Goal: Task Accomplishment & Management: Manage account settings

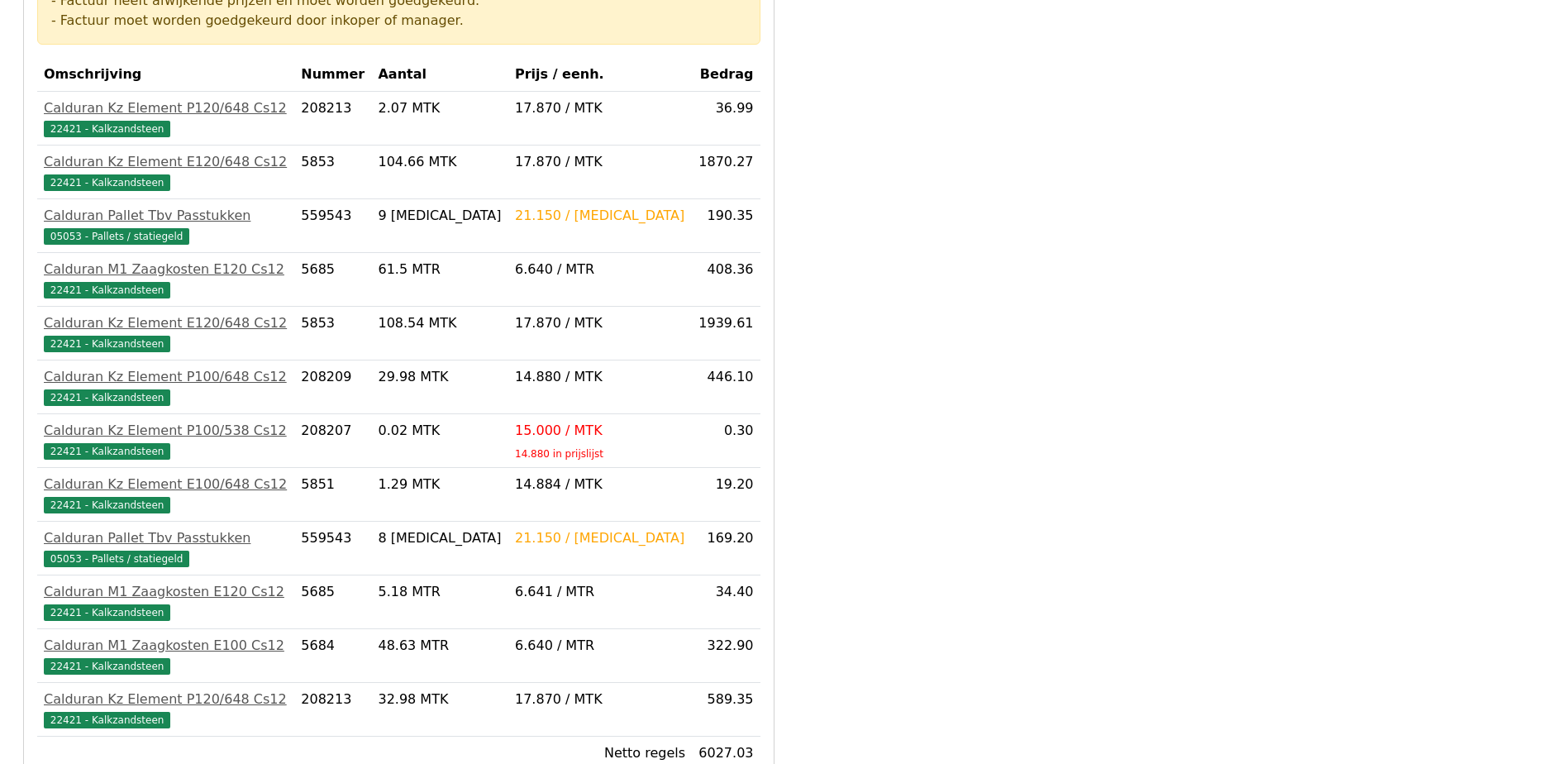
scroll to position [578, 0]
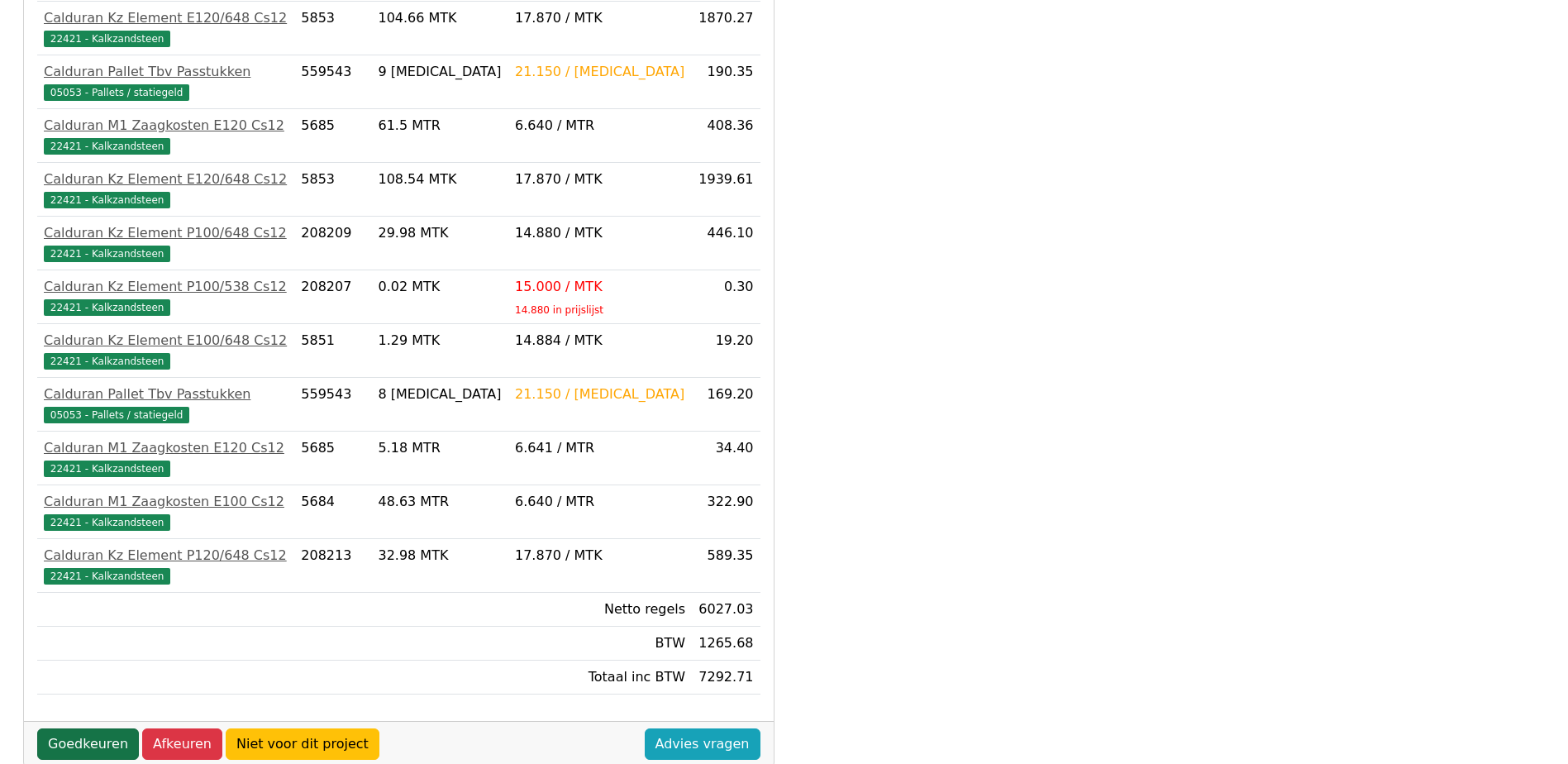
click at [80, 729] on link "Goedkeuren" at bounding box center [88, 744] width 102 height 32
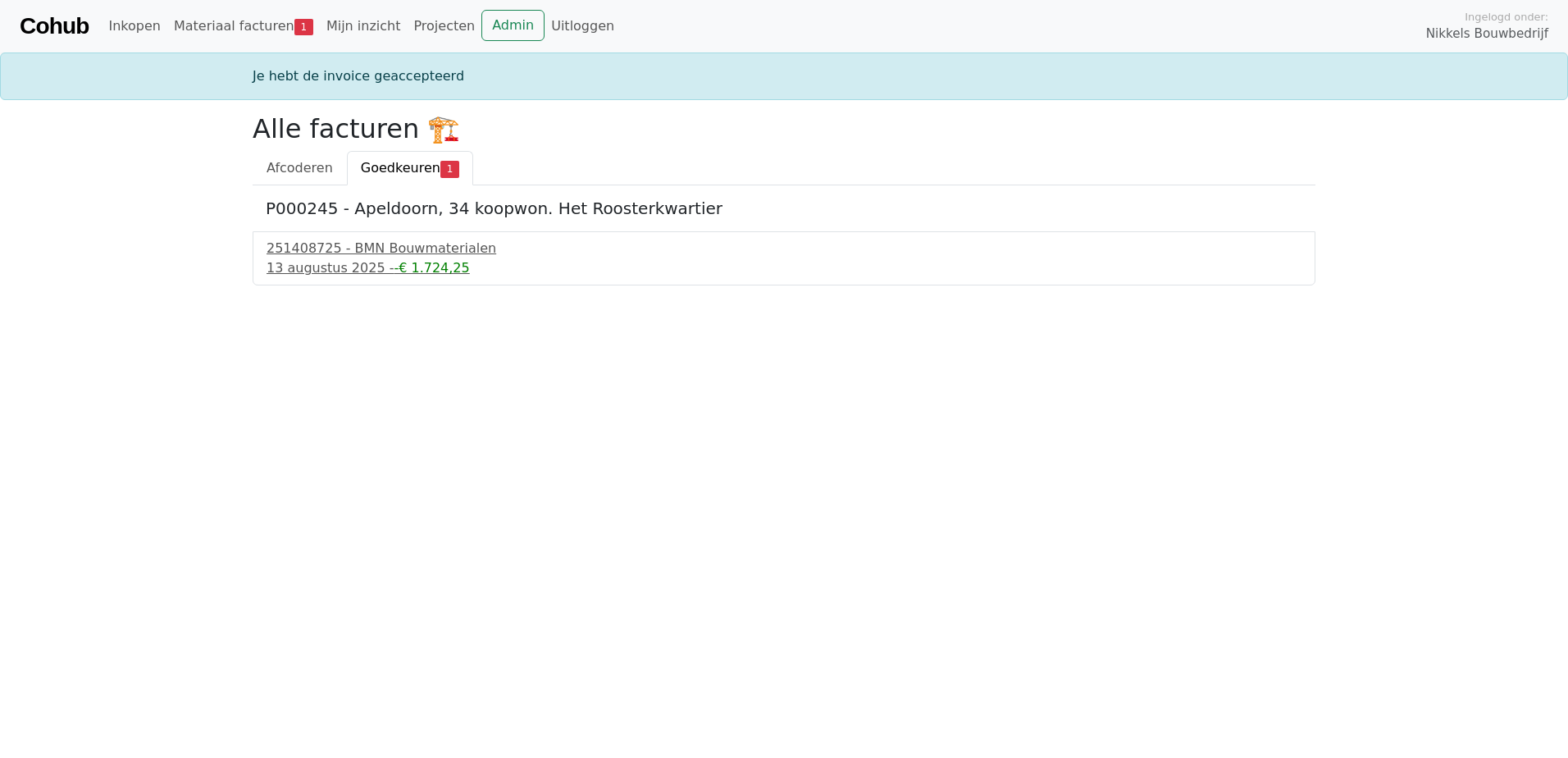
click at [392, 172] on span "Goedkeuren" at bounding box center [400, 167] width 79 height 15
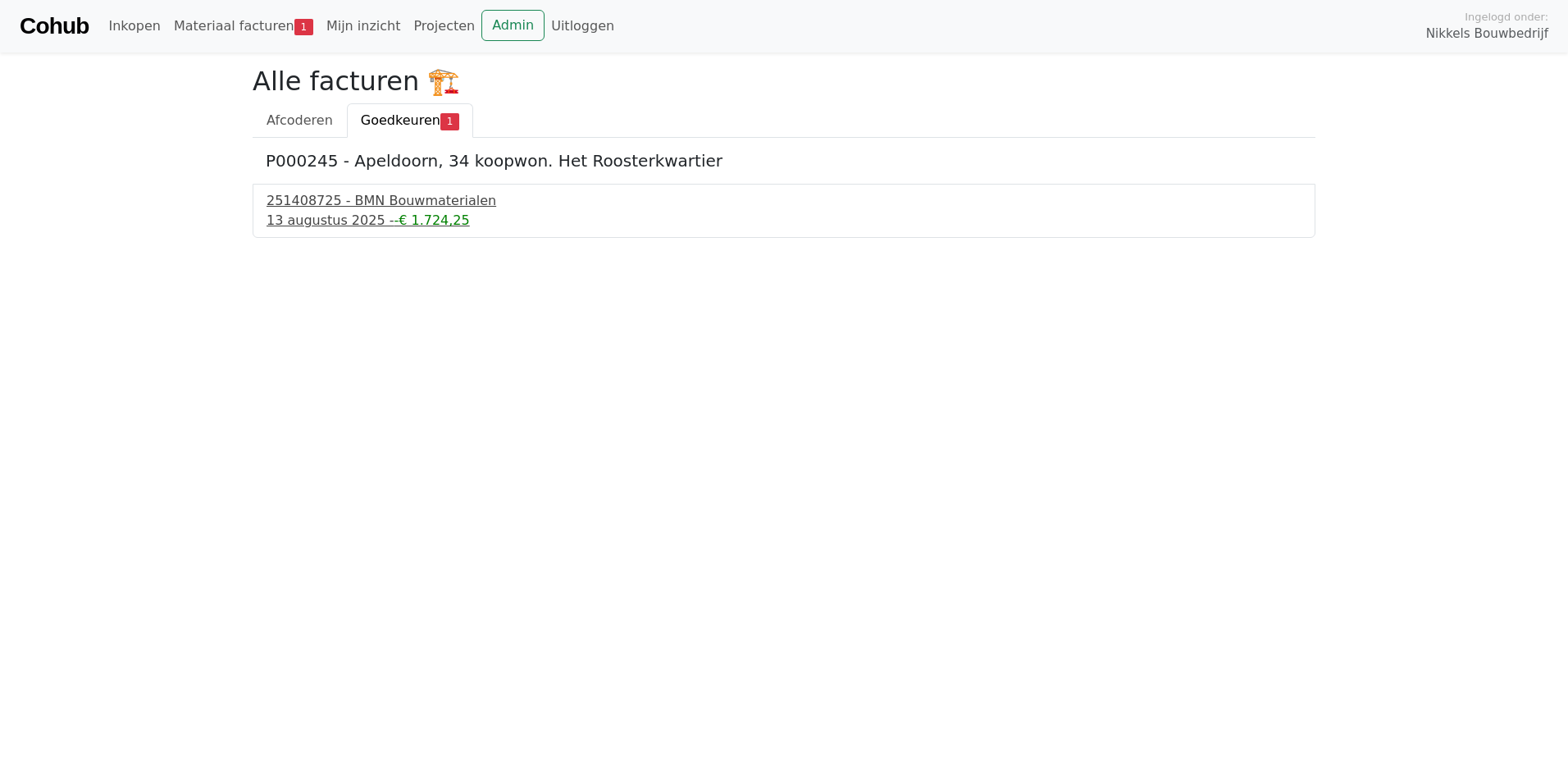
click at [311, 204] on div "251408725 - BMN Bouwmaterialen" at bounding box center [783, 201] width 1035 height 20
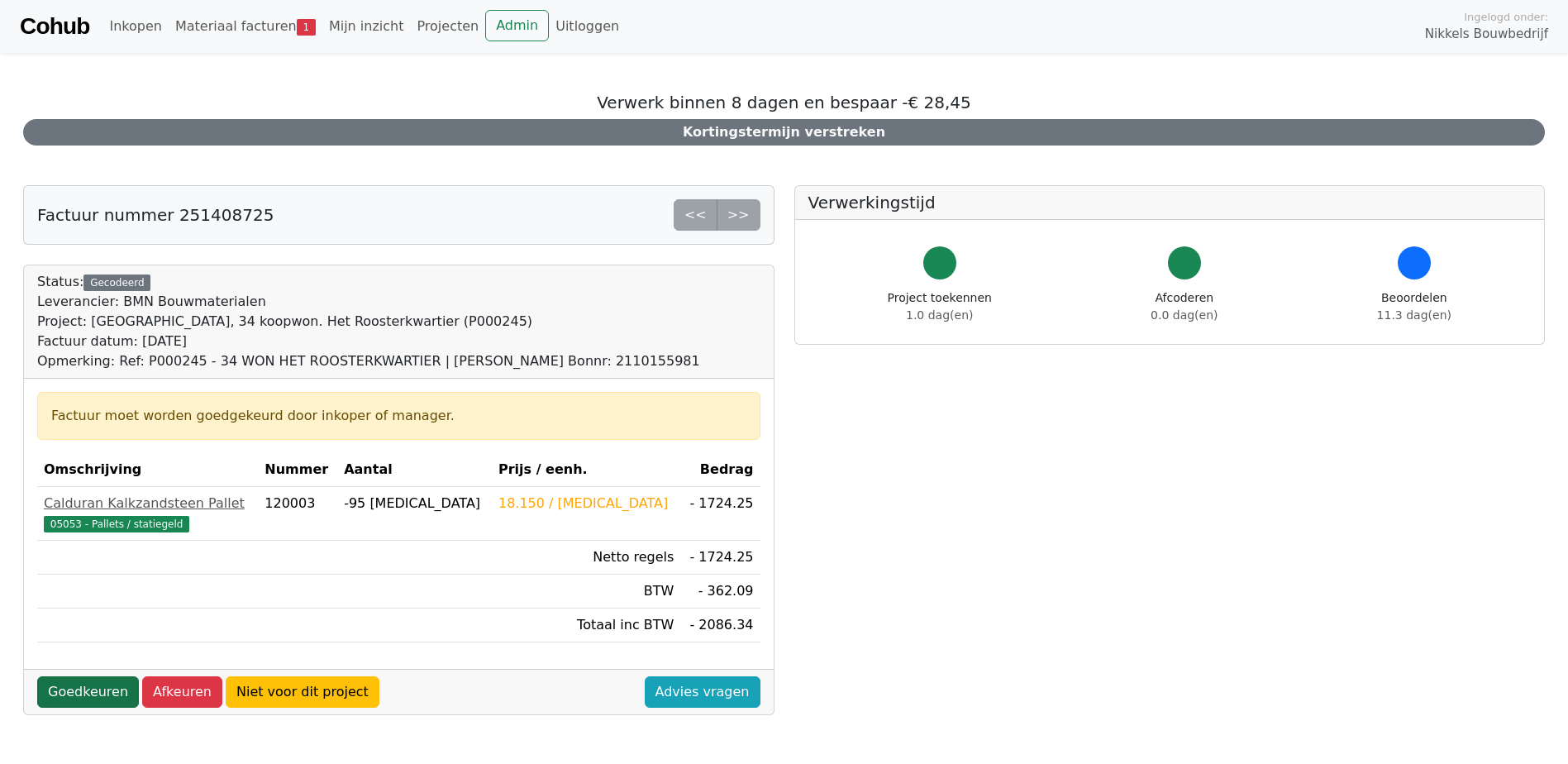
click at [76, 694] on link "Goedkeuren" at bounding box center [88, 691] width 102 height 32
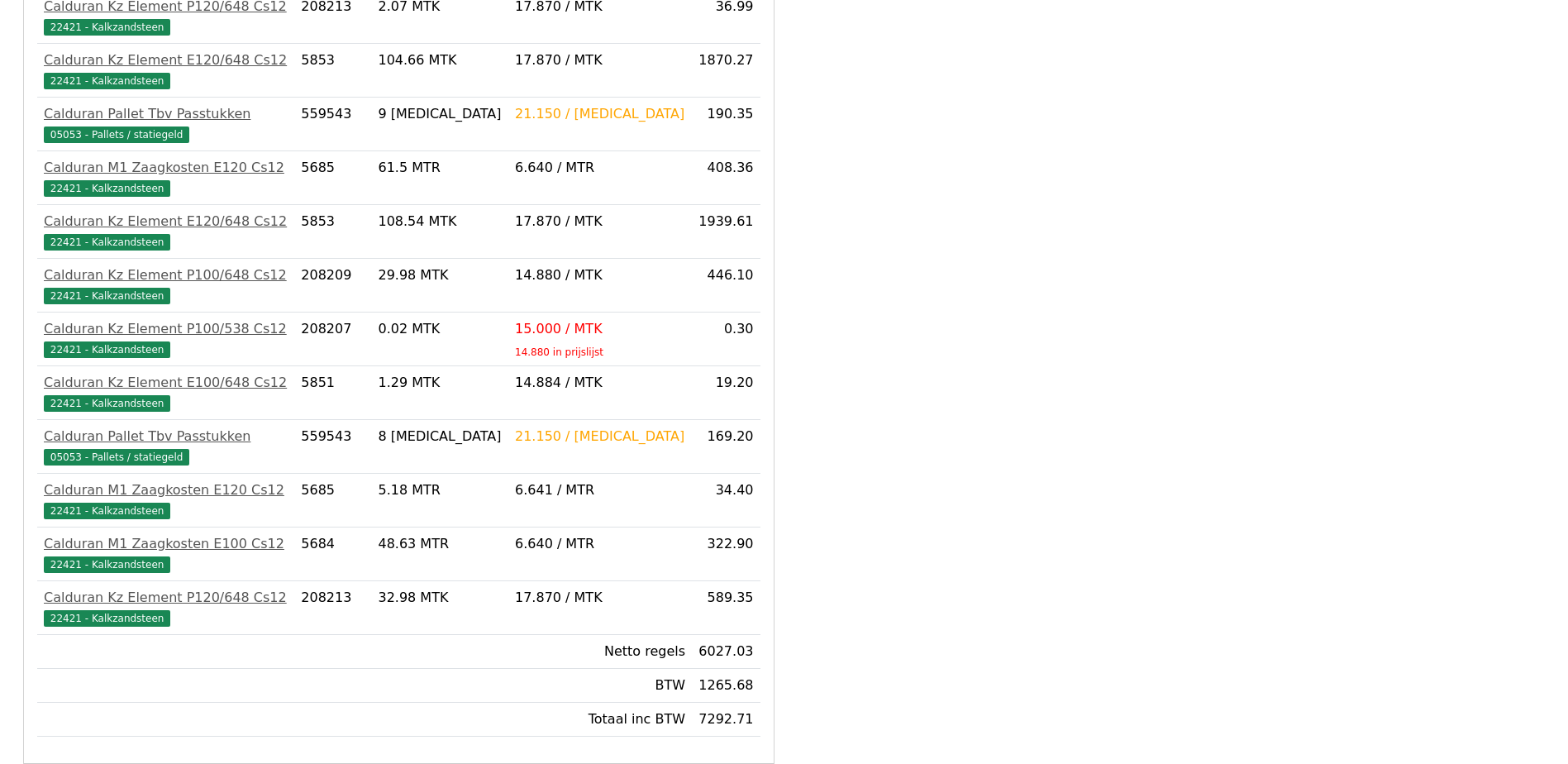
scroll to position [578, 0]
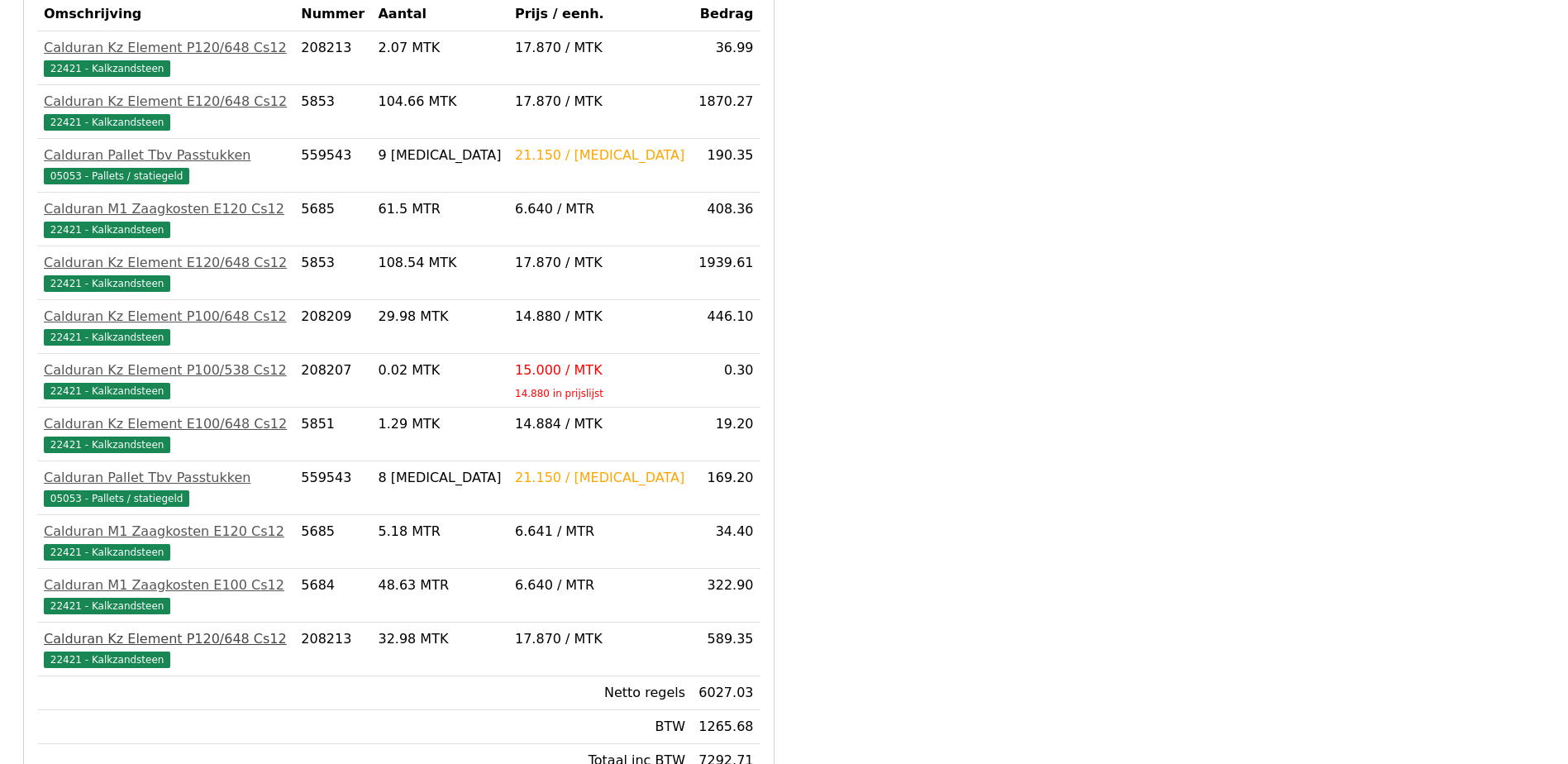
scroll to position [643, 0]
